Goal: Information Seeking & Learning: Learn about a topic

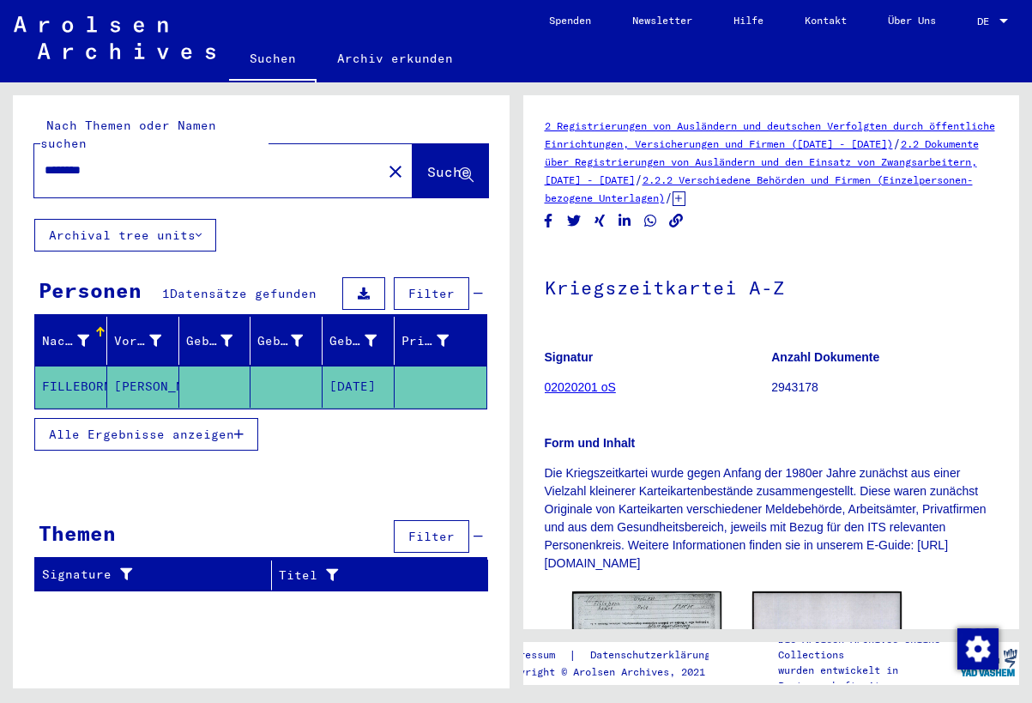
click at [128, 366] on mat-cell "[PERSON_NAME]" at bounding box center [143, 387] width 72 height 42
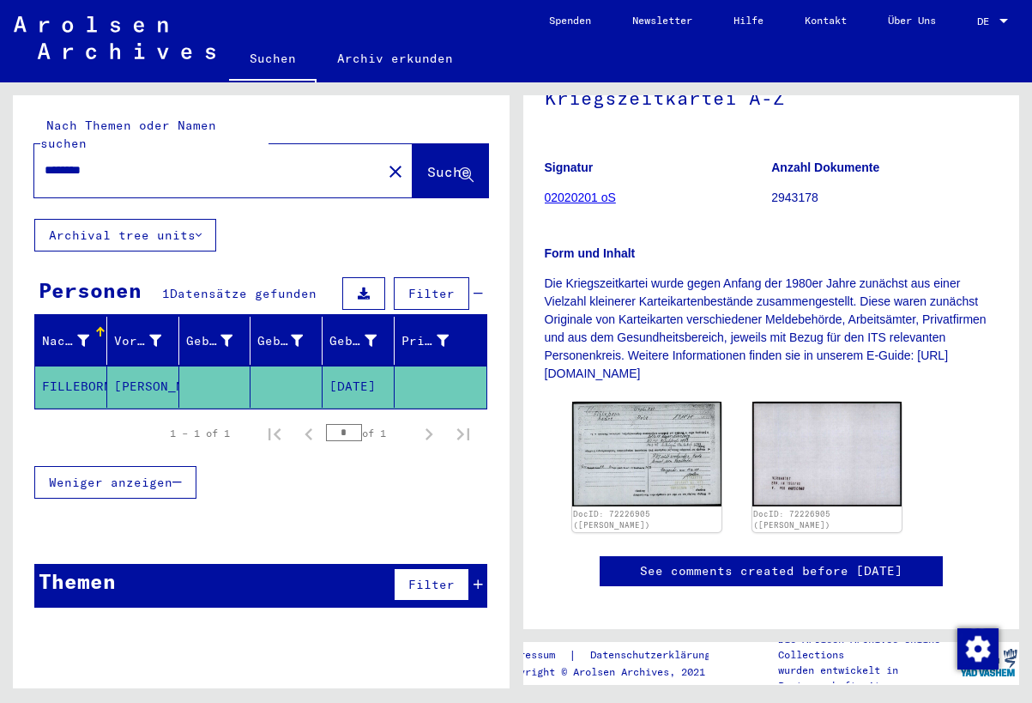
type input "*********"
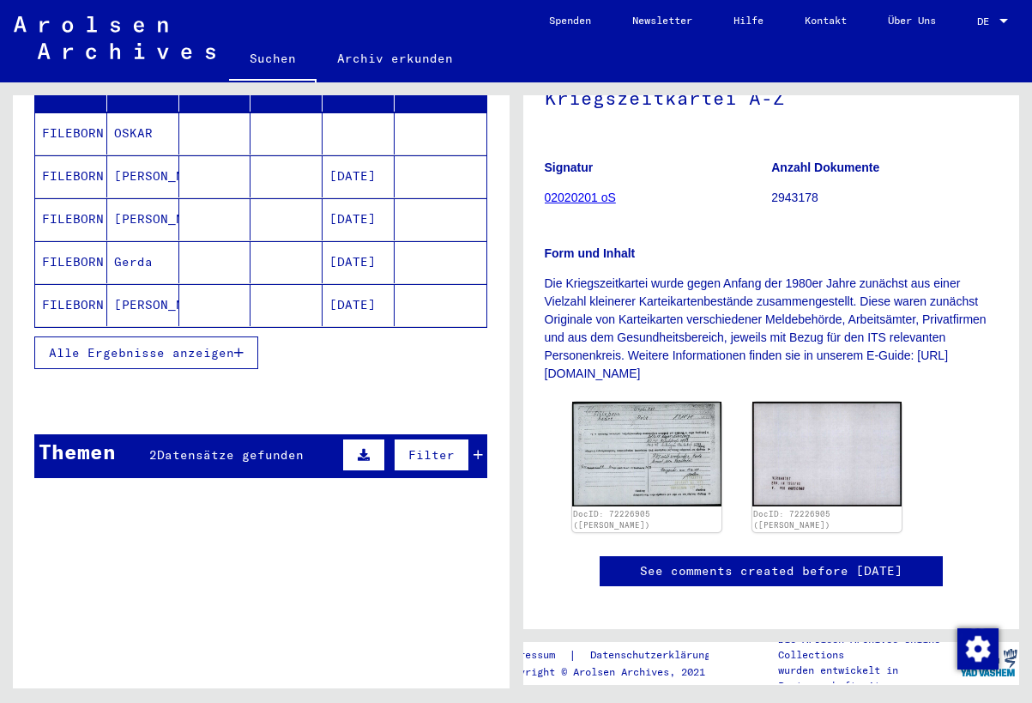
scroll to position [251, 0]
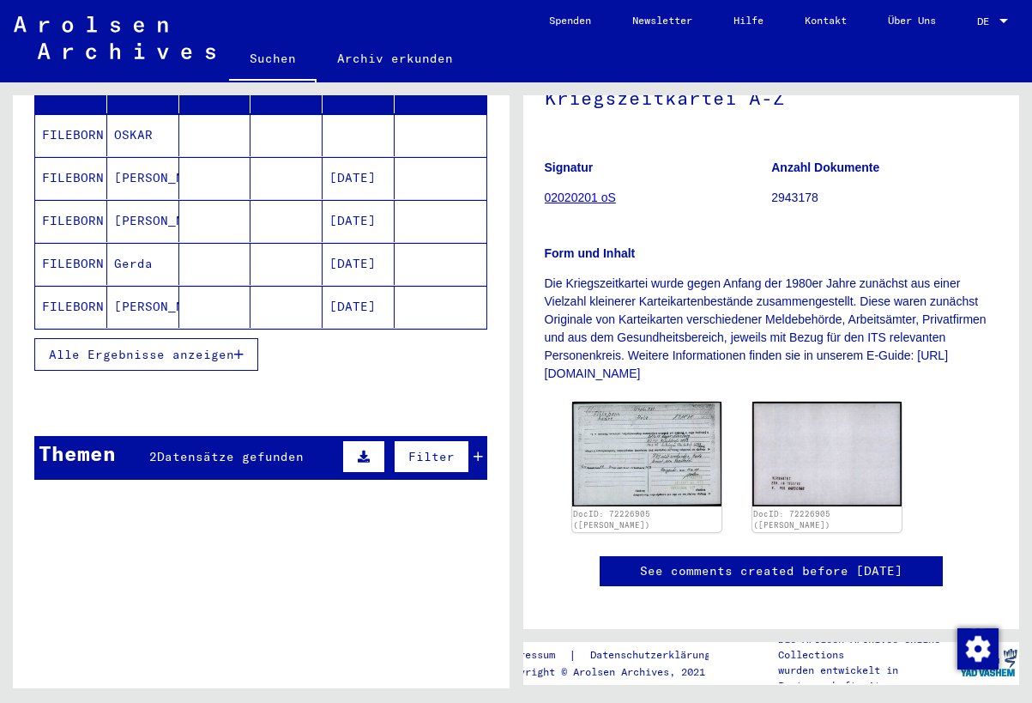
click at [147, 439] on div "Themen 2 Datensätze gefunden Filter" at bounding box center [260, 458] width 453 height 44
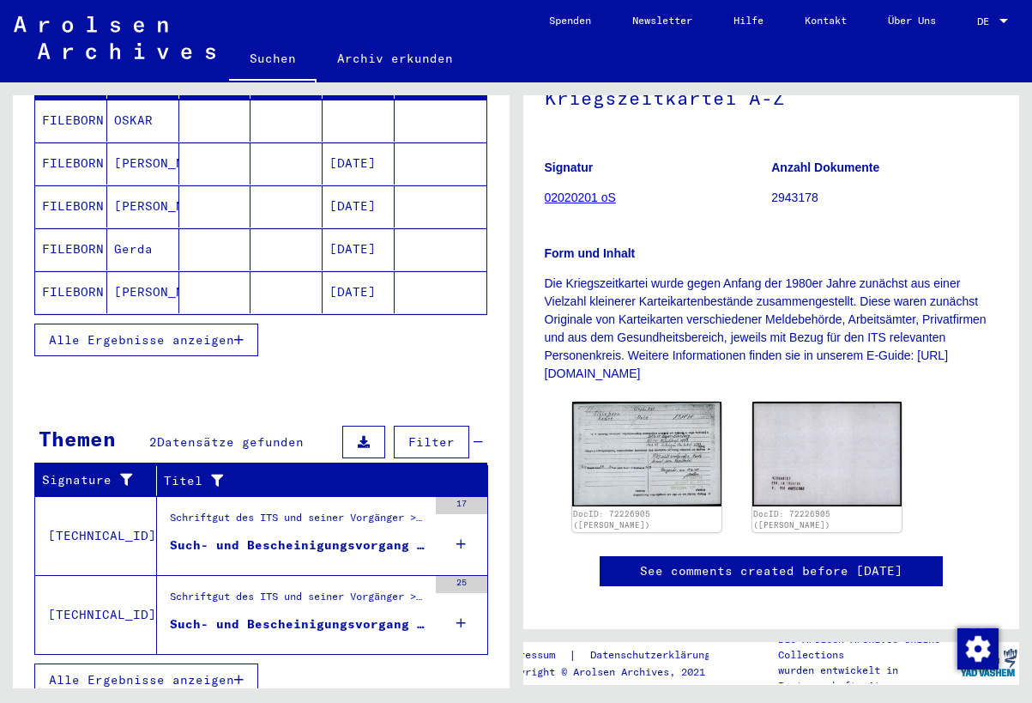
scroll to position [265, 0]
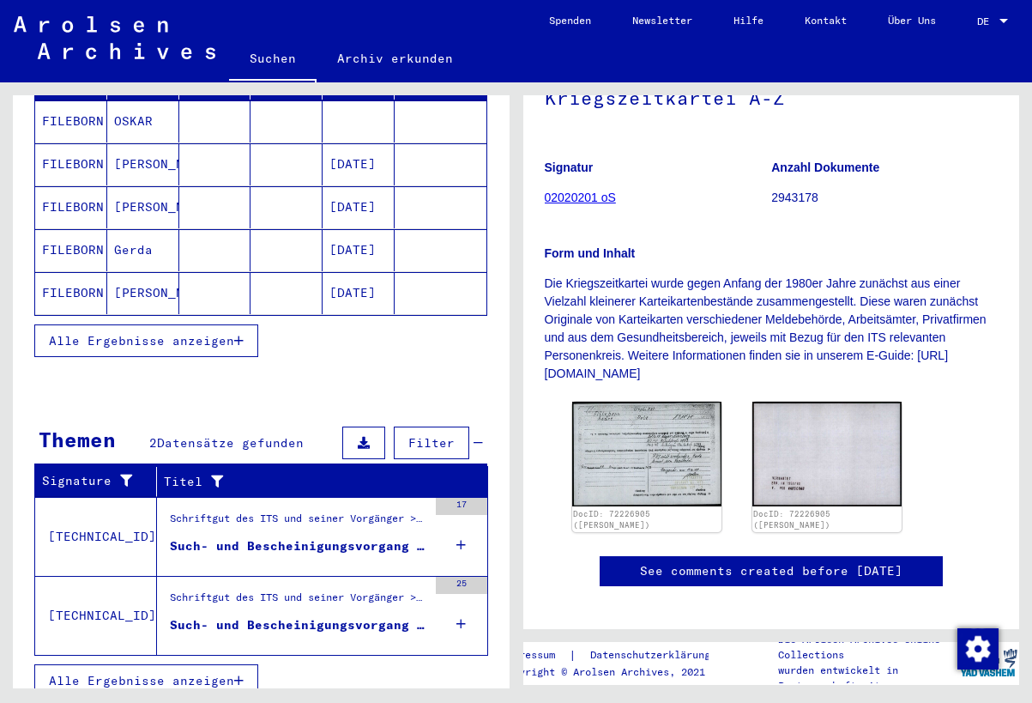
click at [182, 511] on div "Schriftgut des ITS und seiner Vorgänger > Bearbeitung von Anfragen > Fallbezoge…" at bounding box center [298, 523] width 257 height 24
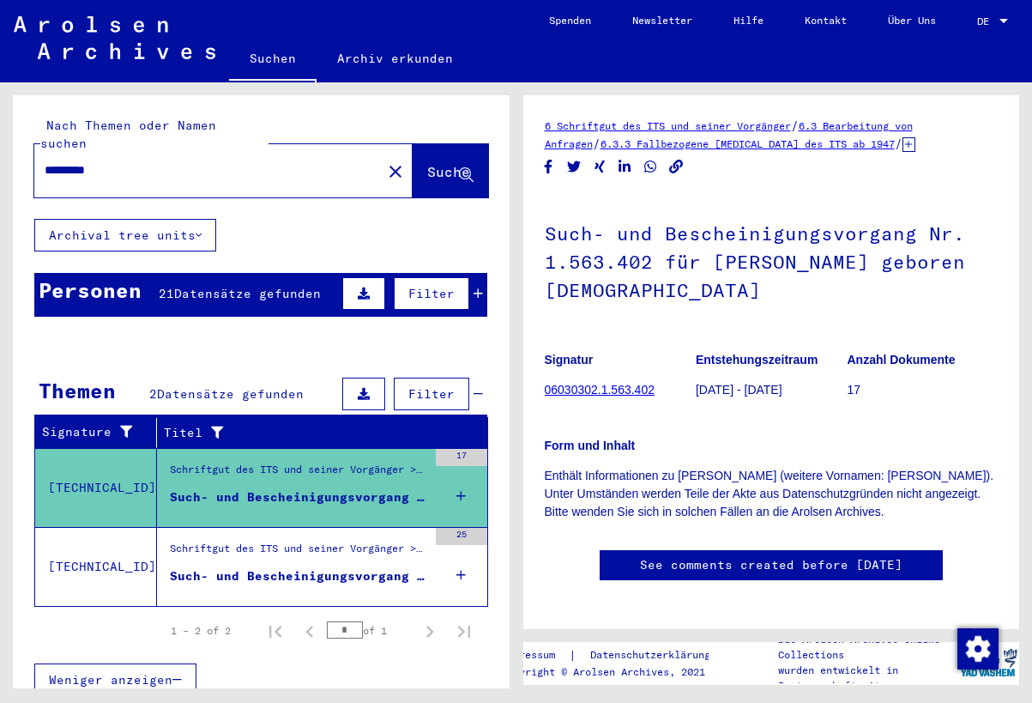
drag, startPoint x: 662, startPoint y: 391, endPoint x: 544, endPoint y: 391, distance: 117.6
click at [545, 391] on figure "Signatur 06030302.1.563.402" at bounding box center [620, 377] width 150 height 77
copy link "06030302.1.563.402"
click at [672, 170] on icon "Copy link" at bounding box center [677, 167] width 18 height 15
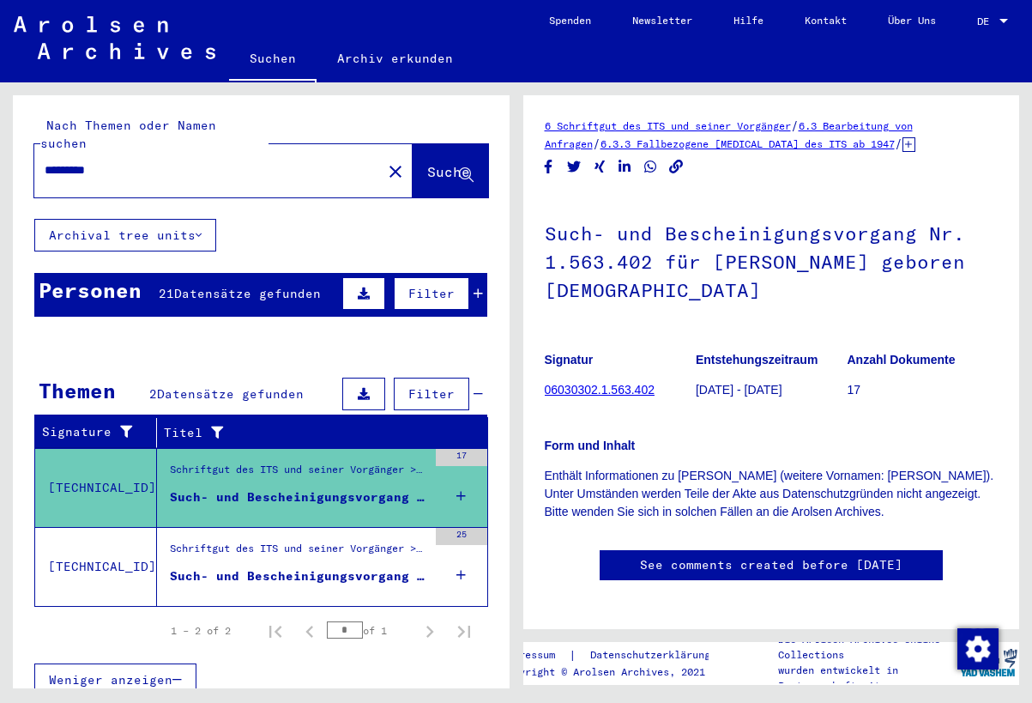
copy link "06030302.1.563.402"
click at [672, 170] on share-button at bounding box center [677, 166] width 18 height 21
click at [672, 170] on icon "Copy link" at bounding box center [677, 167] width 18 height 15
drag, startPoint x: 655, startPoint y: 391, endPoint x: 546, endPoint y: 388, distance: 109.0
click at [546, 388] on figure "Signatur 06030302.1.563.402" at bounding box center [620, 377] width 150 height 77
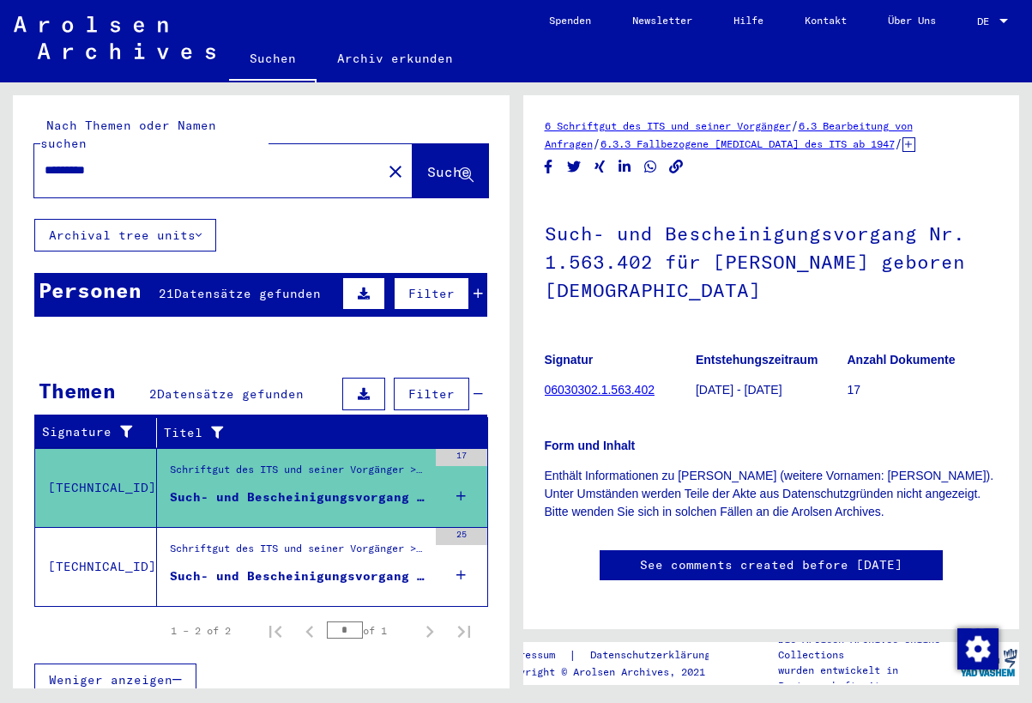
click at [300, 541] on div "Schriftgut des ITS und seiner Vorgänger > Bearbeitung von Anfragen > Fallbezoge…" at bounding box center [298, 553] width 257 height 24
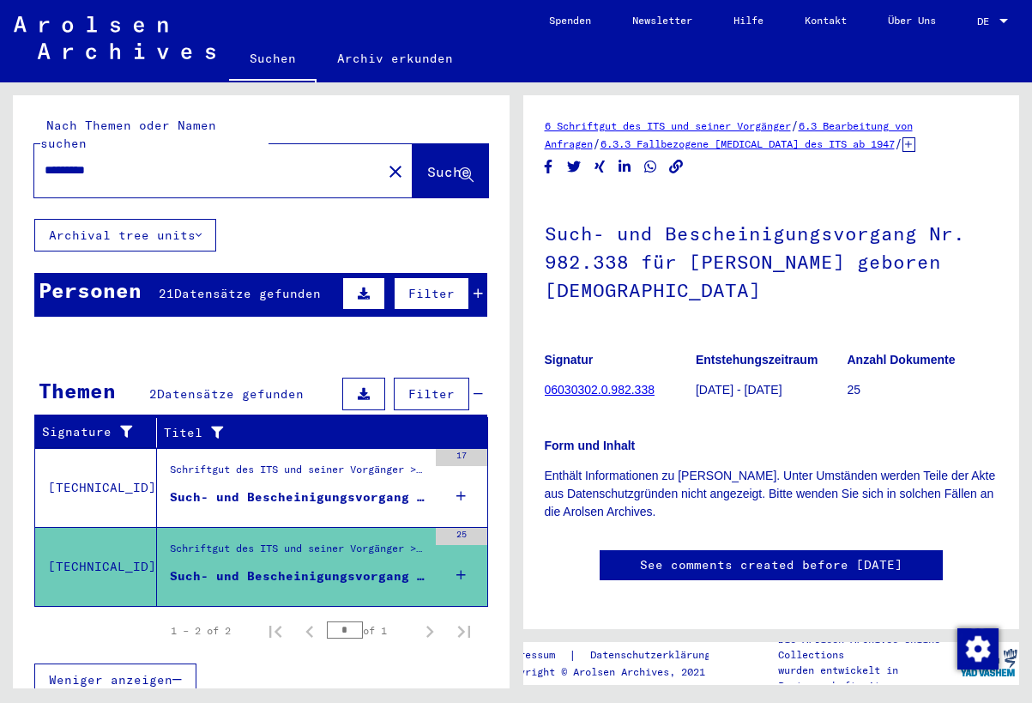
click at [480, 288] on icon at bounding box center [478, 294] width 9 height 12
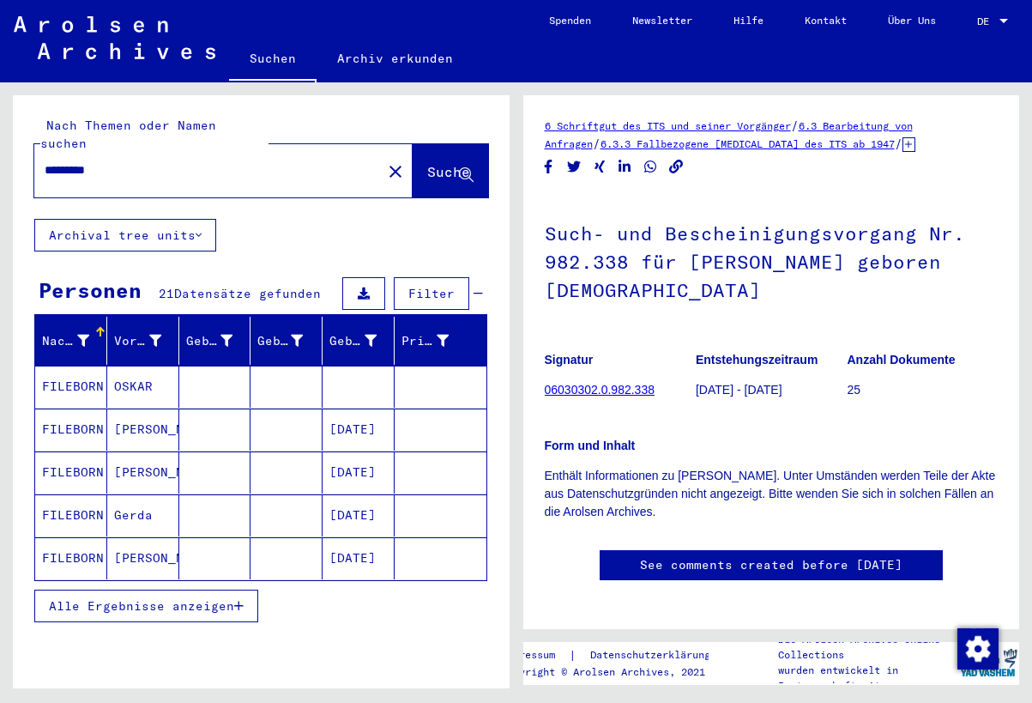
click at [177, 590] on button "Alle Ergebnisse anzeigen" at bounding box center [146, 606] width 224 height 33
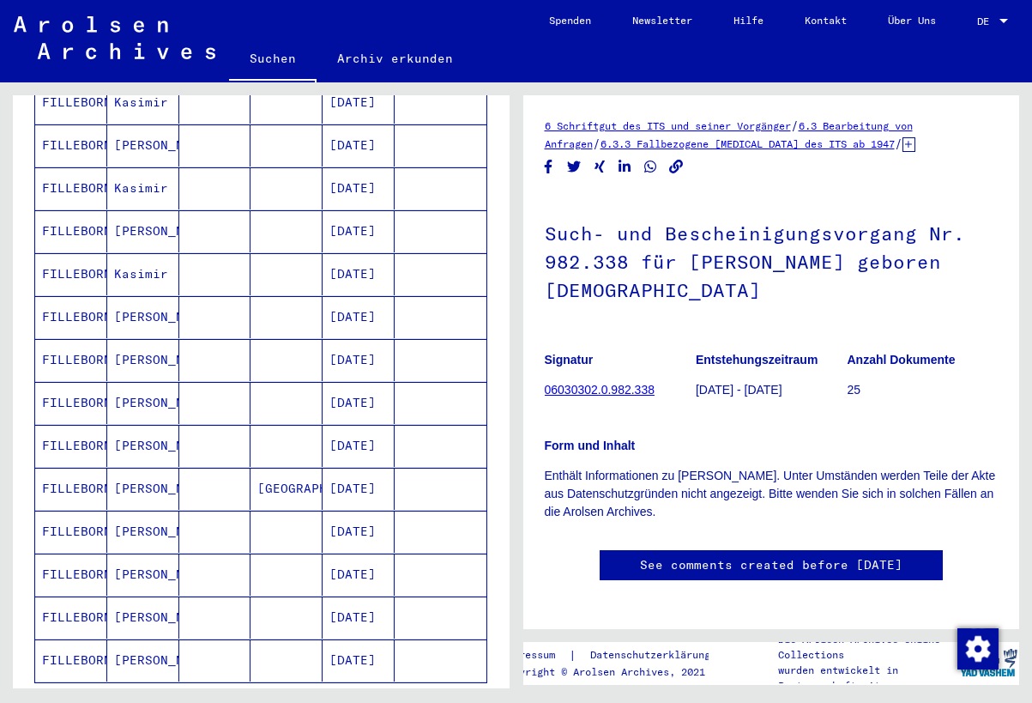
scroll to position [589, 0]
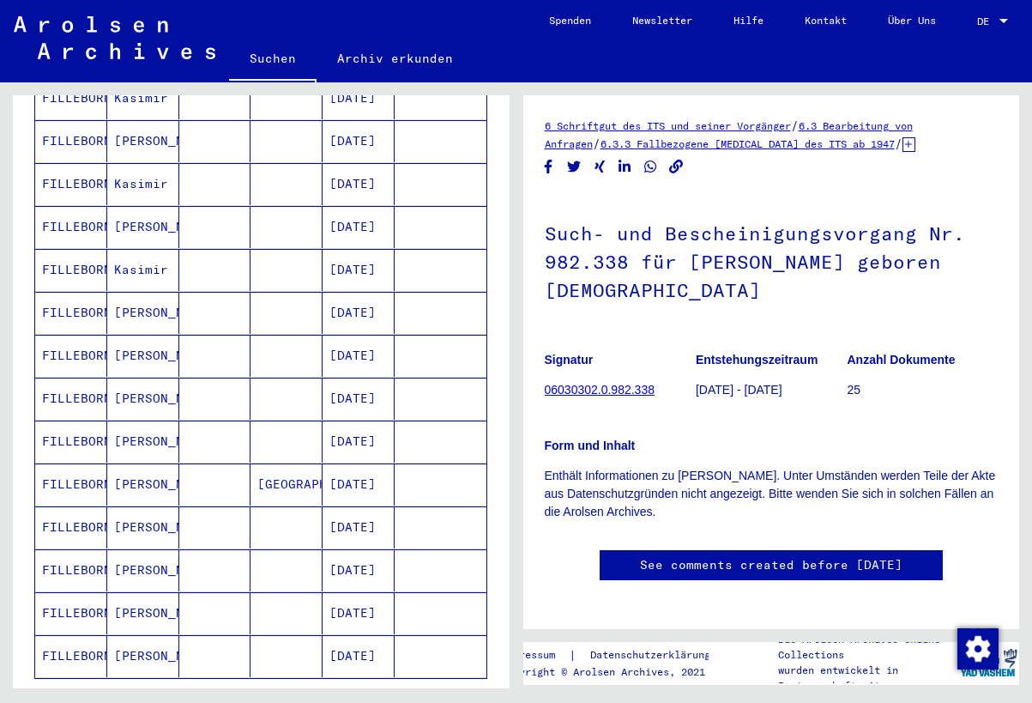
click at [146, 592] on mat-cell "[PERSON_NAME]" at bounding box center [143, 613] width 72 height 42
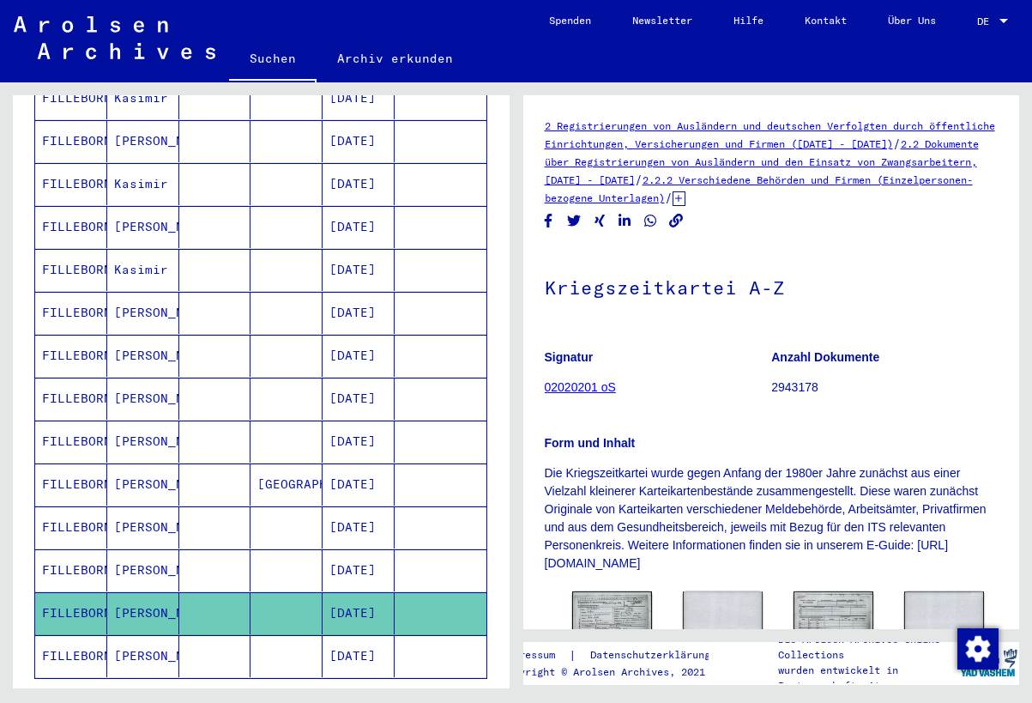
click at [591, 390] on link "02020201 oS" at bounding box center [580, 387] width 71 height 14
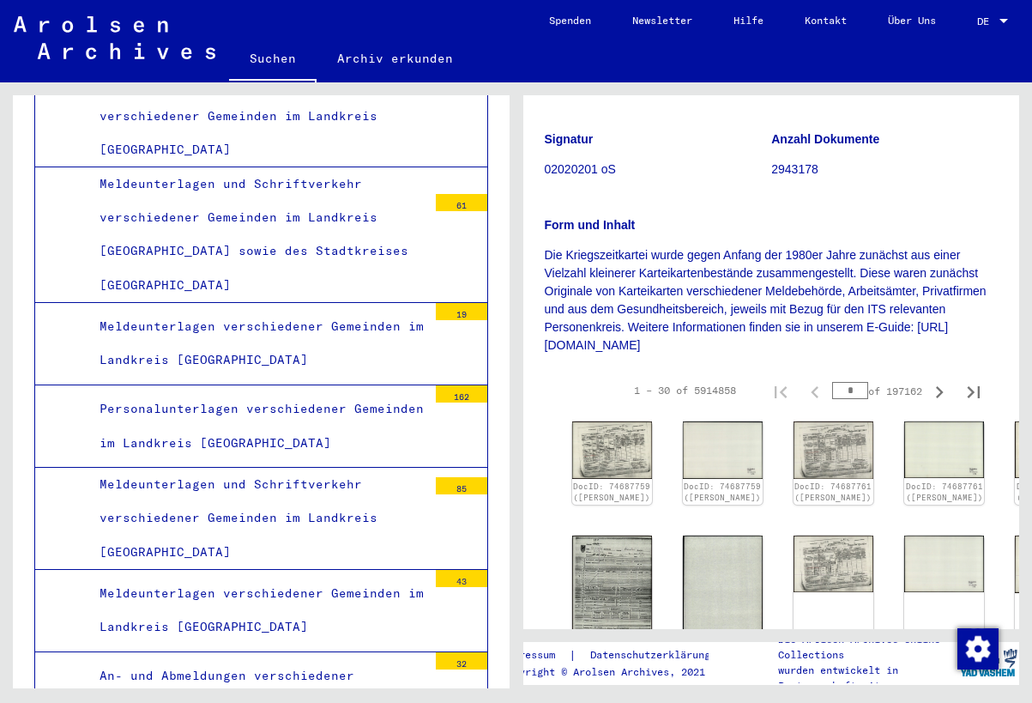
scroll to position [290, 0]
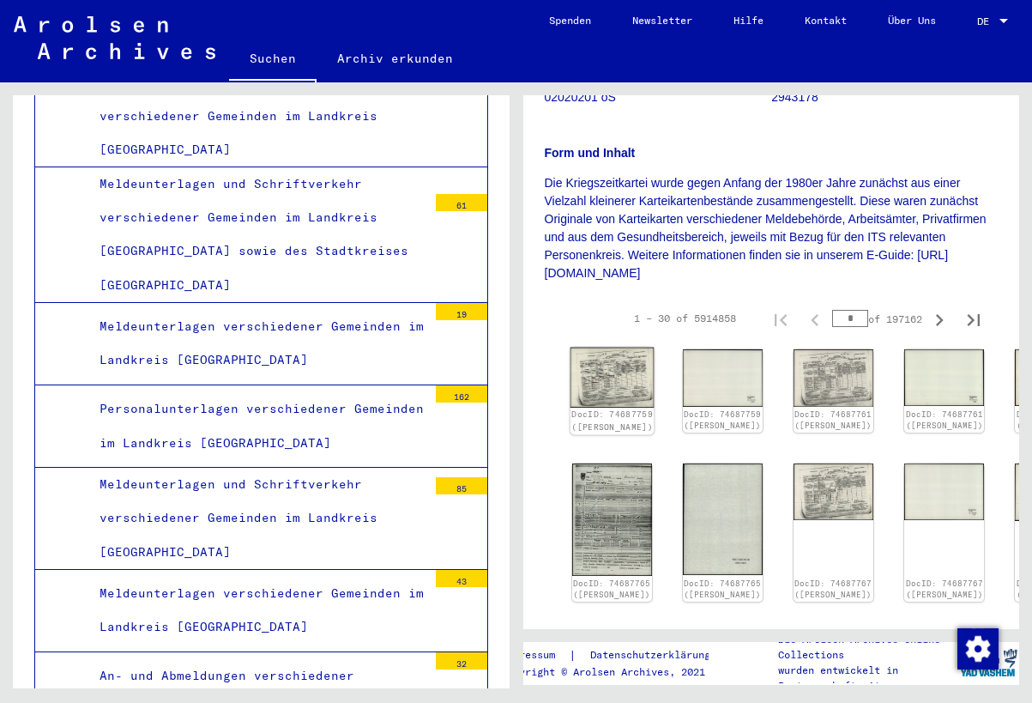
click at [596, 375] on img at bounding box center [612, 378] width 84 height 60
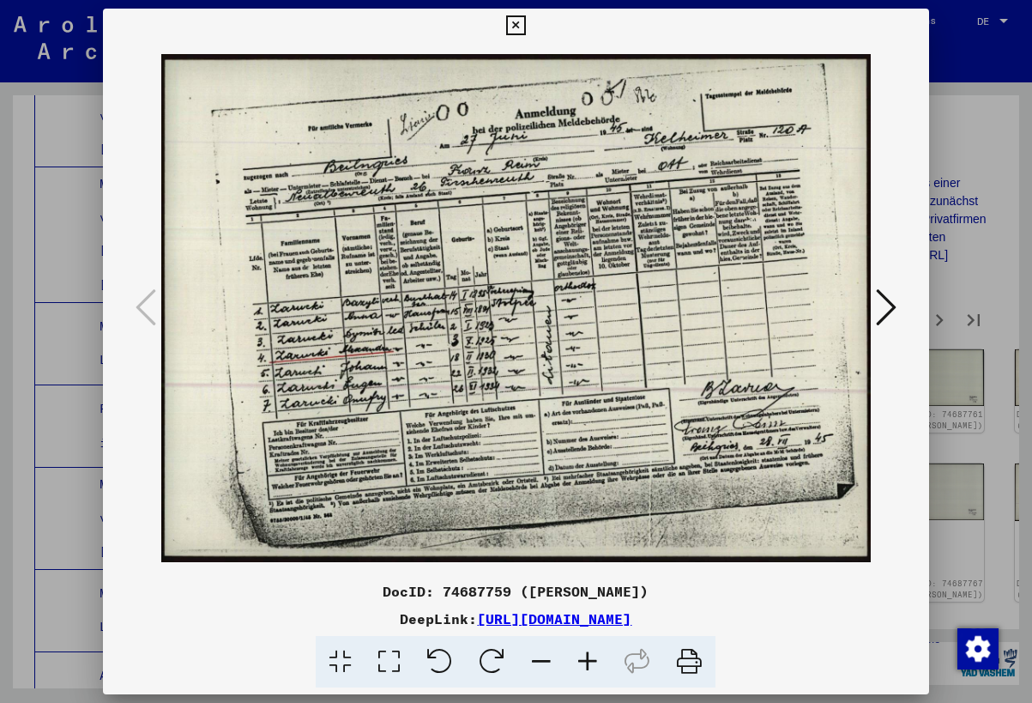
click at [884, 314] on icon at bounding box center [886, 307] width 21 height 41
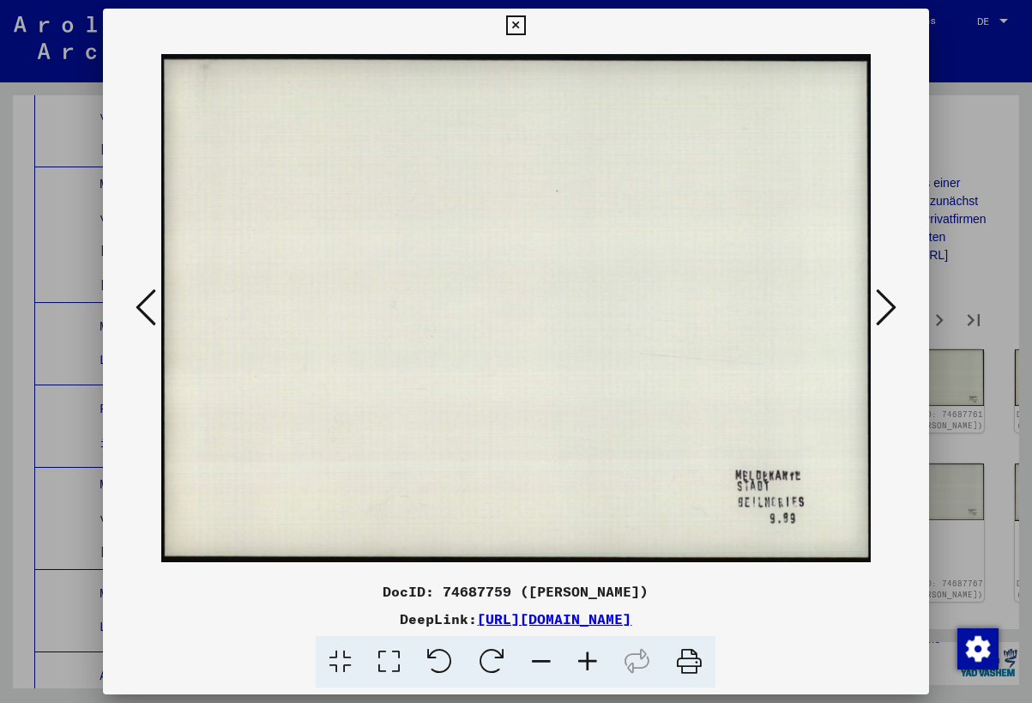
click at [884, 314] on icon at bounding box center [886, 307] width 21 height 41
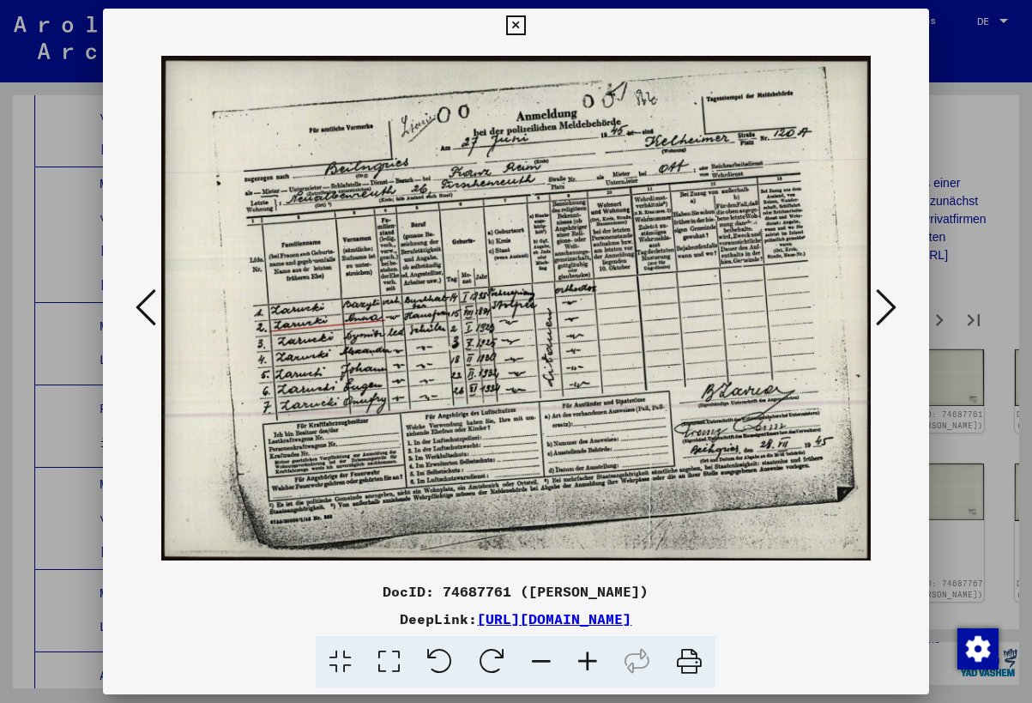
click at [884, 314] on icon at bounding box center [886, 307] width 21 height 41
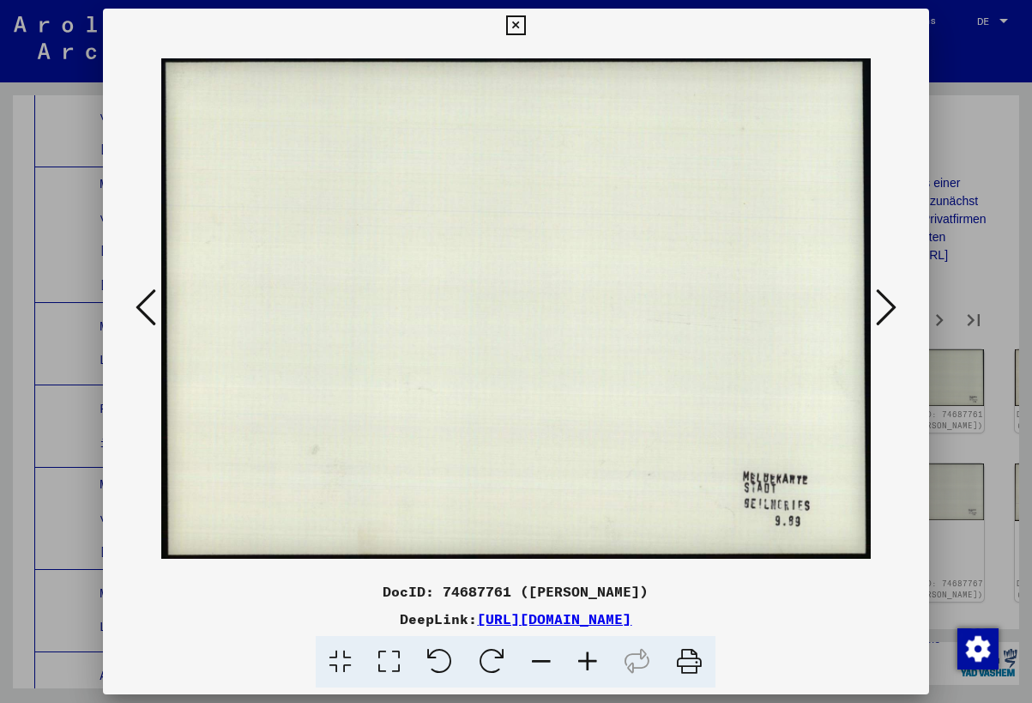
click at [884, 314] on icon at bounding box center [886, 307] width 21 height 41
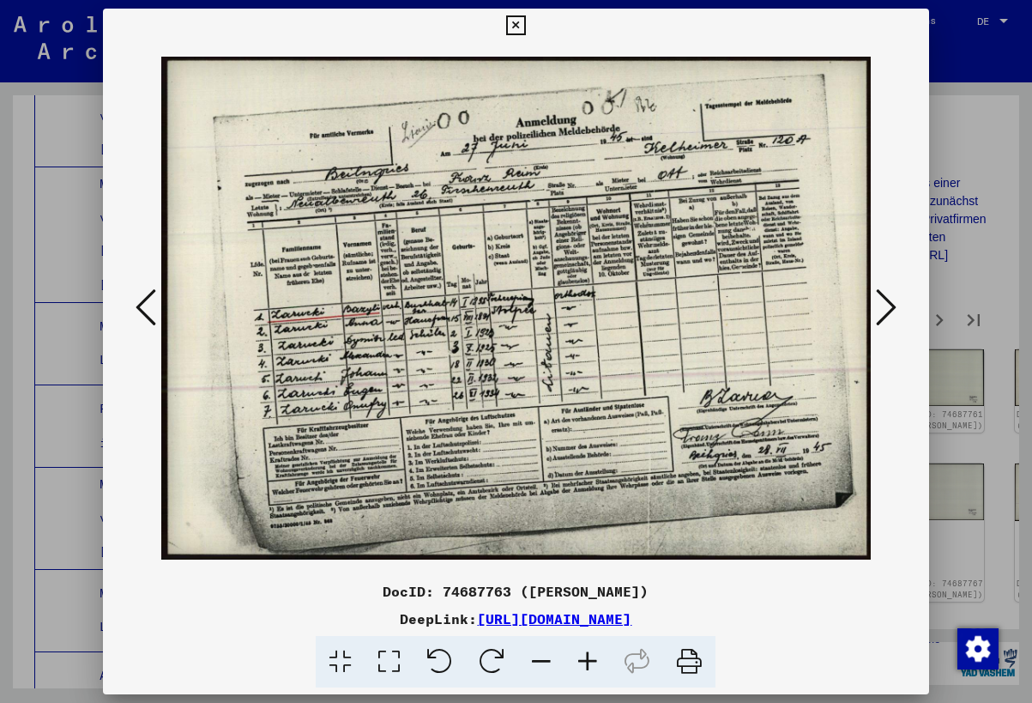
click at [884, 314] on icon at bounding box center [886, 307] width 21 height 41
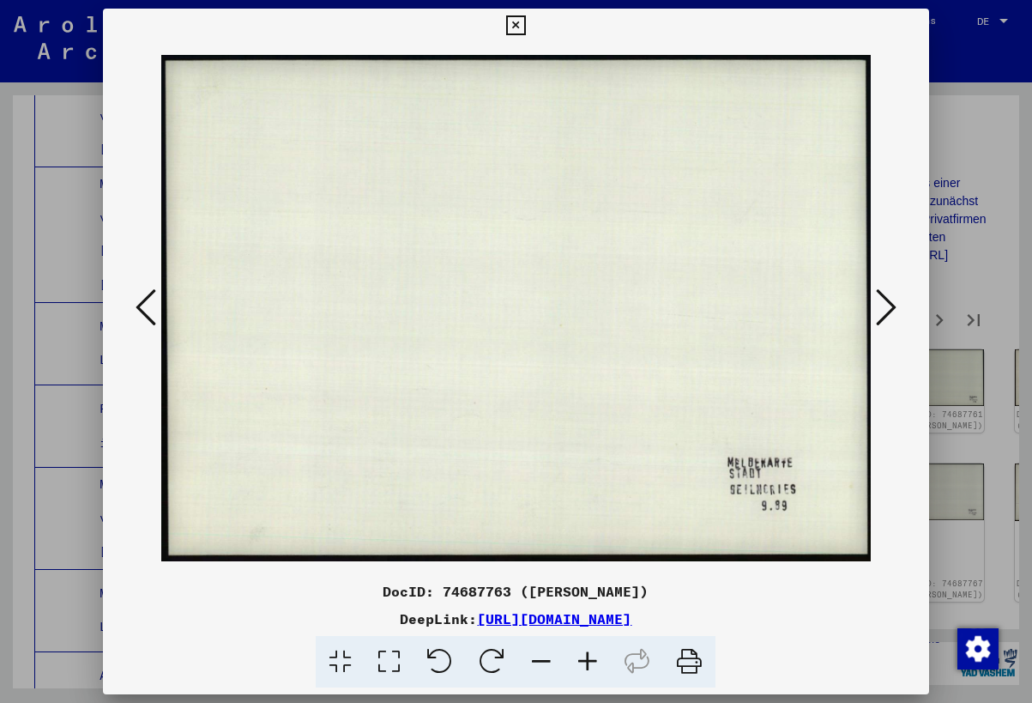
click at [884, 314] on icon at bounding box center [886, 307] width 21 height 41
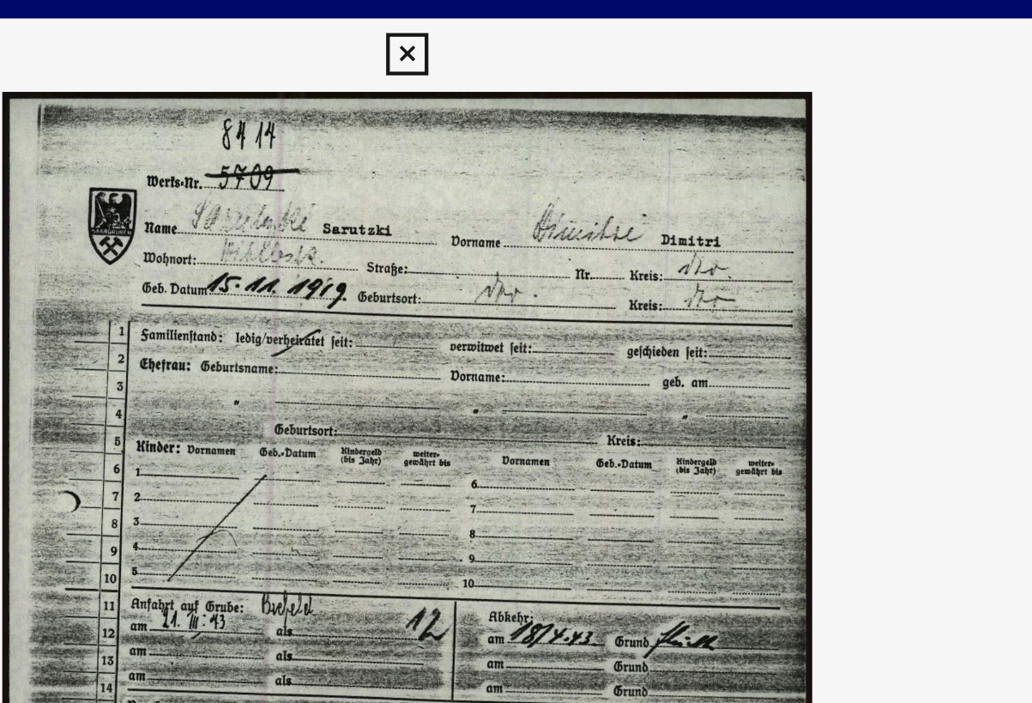
scroll to position [0, 0]
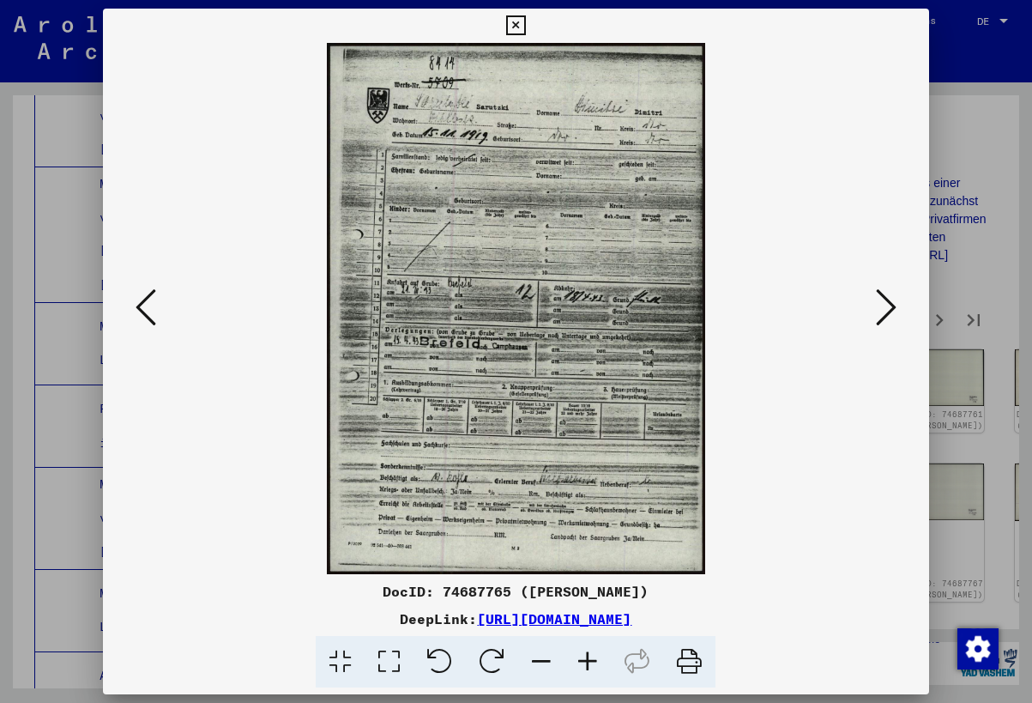
click at [881, 308] on icon at bounding box center [886, 307] width 21 height 41
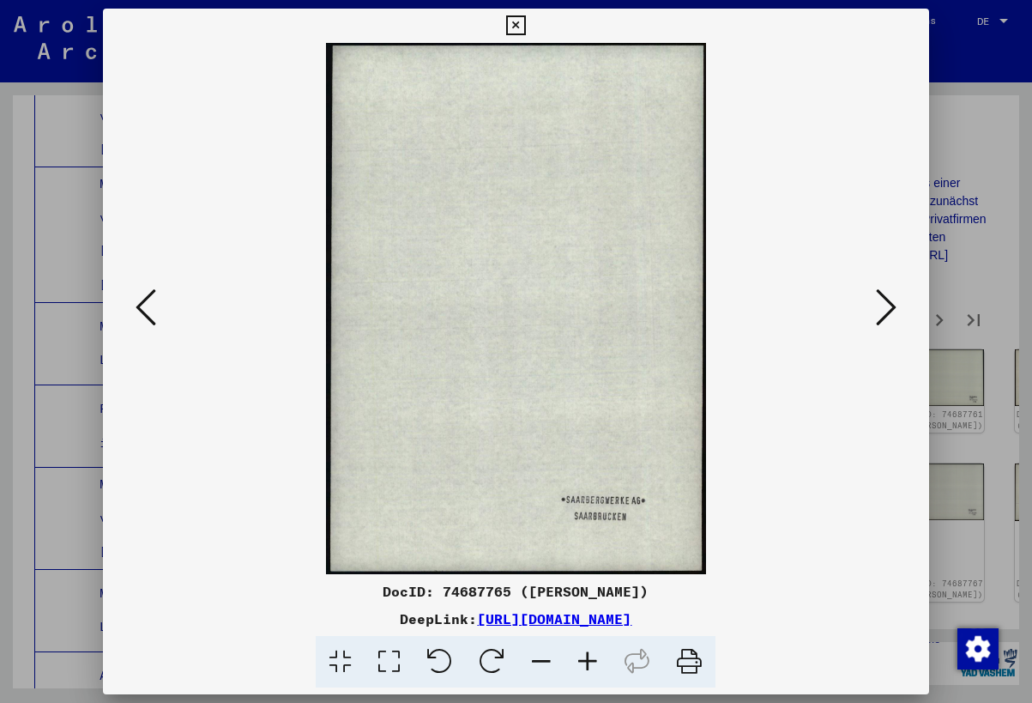
click at [881, 308] on icon at bounding box center [886, 307] width 21 height 41
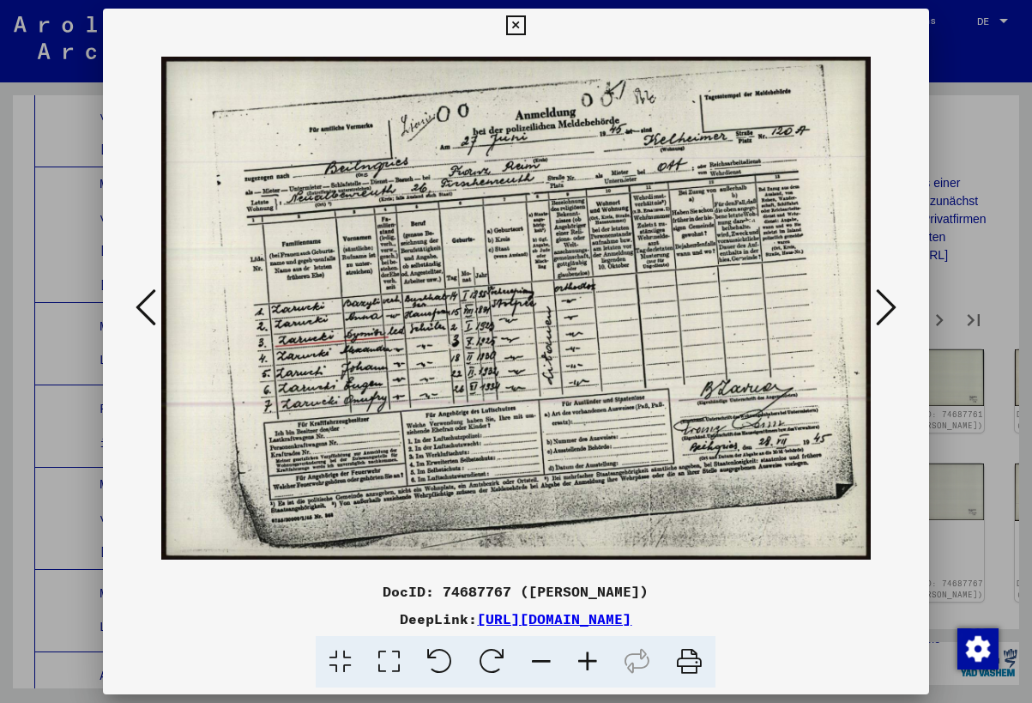
click at [881, 308] on icon at bounding box center [886, 307] width 21 height 41
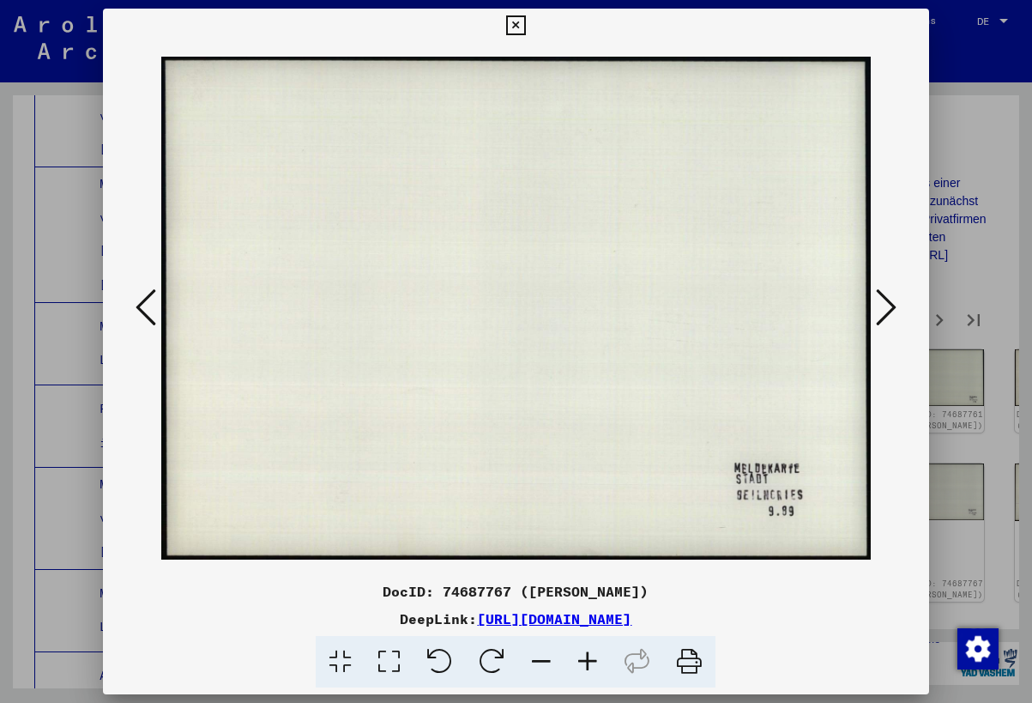
click at [971, 249] on div at bounding box center [516, 351] width 1032 height 703
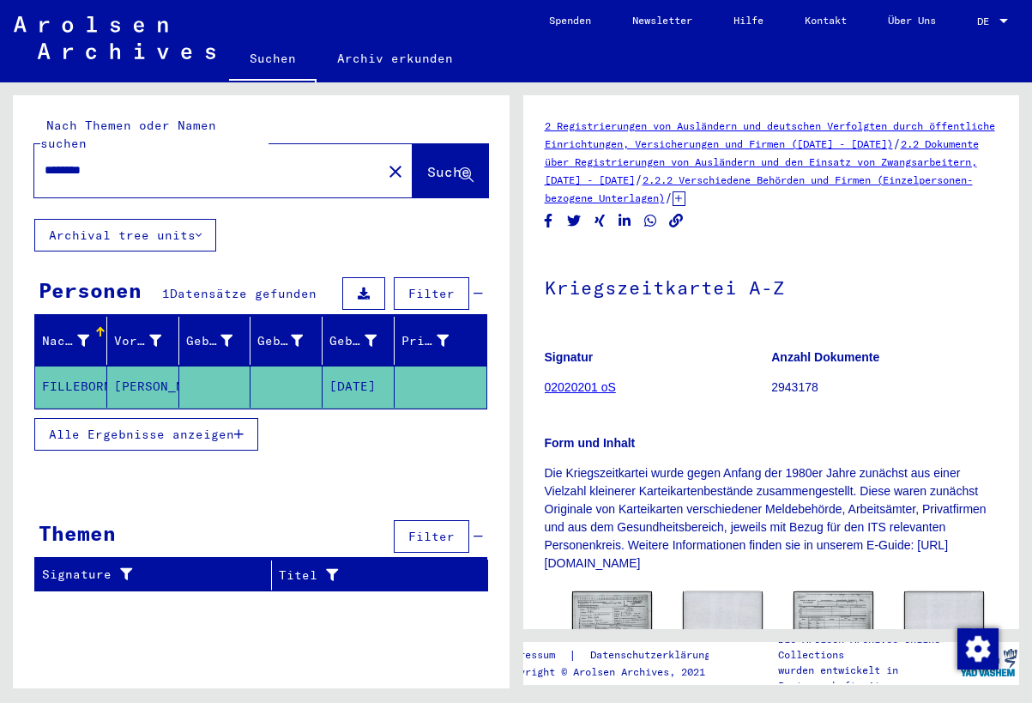
click at [102, 366] on mat-cell "FILLEBORN" at bounding box center [71, 387] width 72 height 42
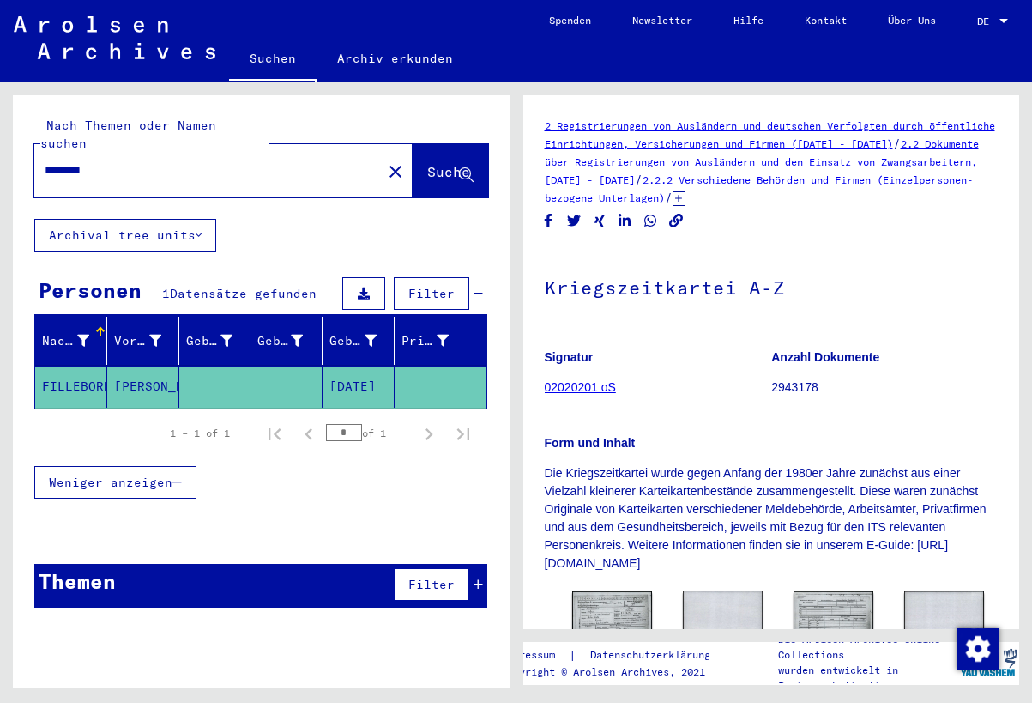
click at [74, 370] on mat-cell "FILLEBORN" at bounding box center [71, 387] width 72 height 42
